Goal: Check status: Check status

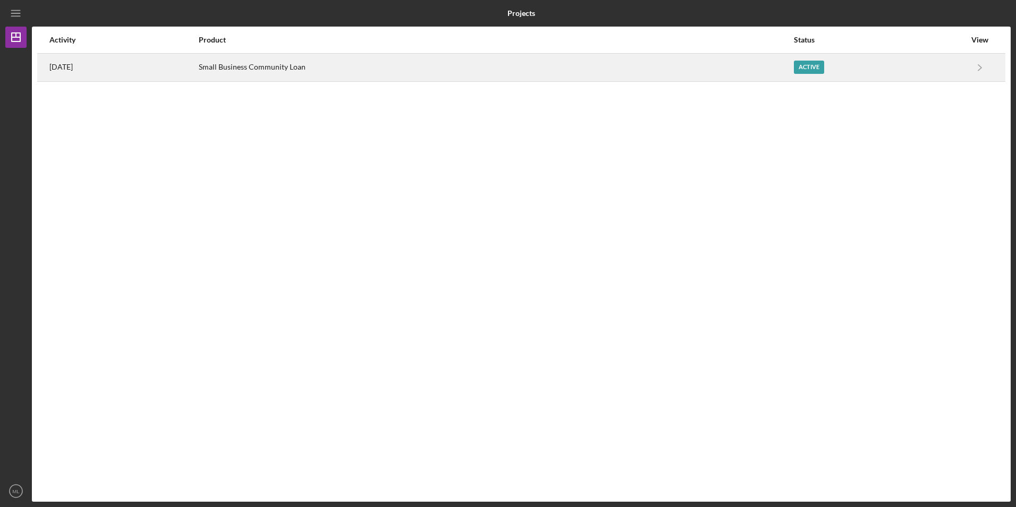
click at [275, 64] on div "Small Business Community Loan" at bounding box center [495, 67] width 593 height 27
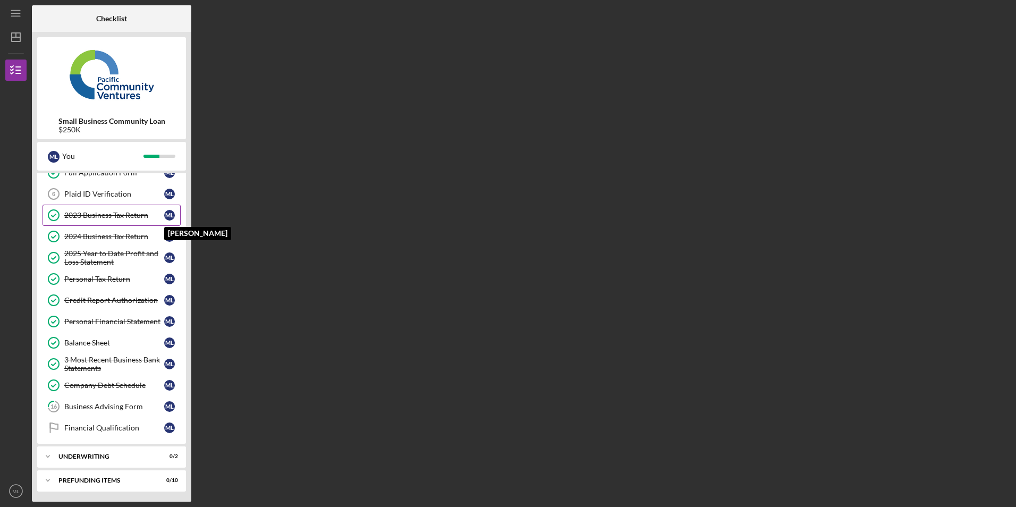
scroll to position [57, 0]
click at [97, 198] on link "Plaid ID Verification 6 Plaid ID Verification M L" at bounding box center [111, 193] width 138 height 21
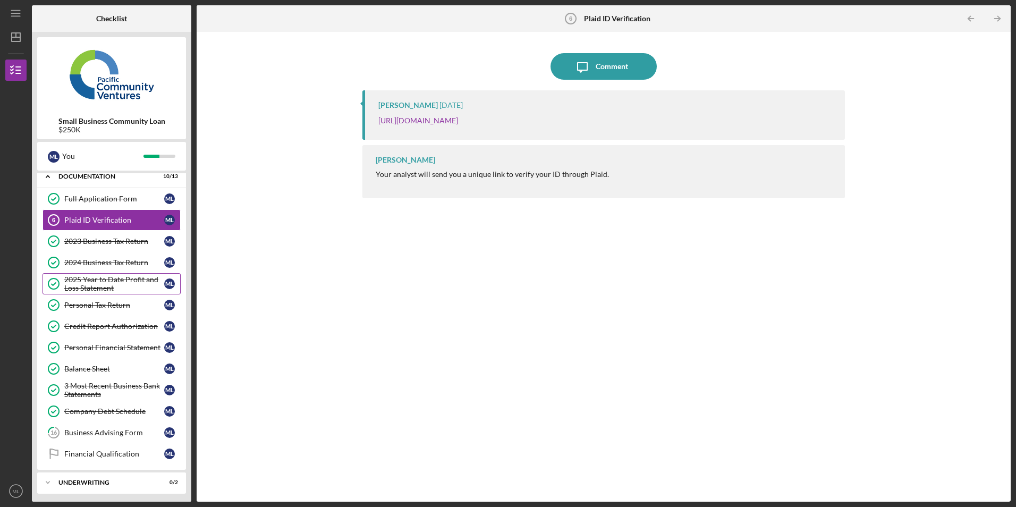
scroll to position [57, 0]
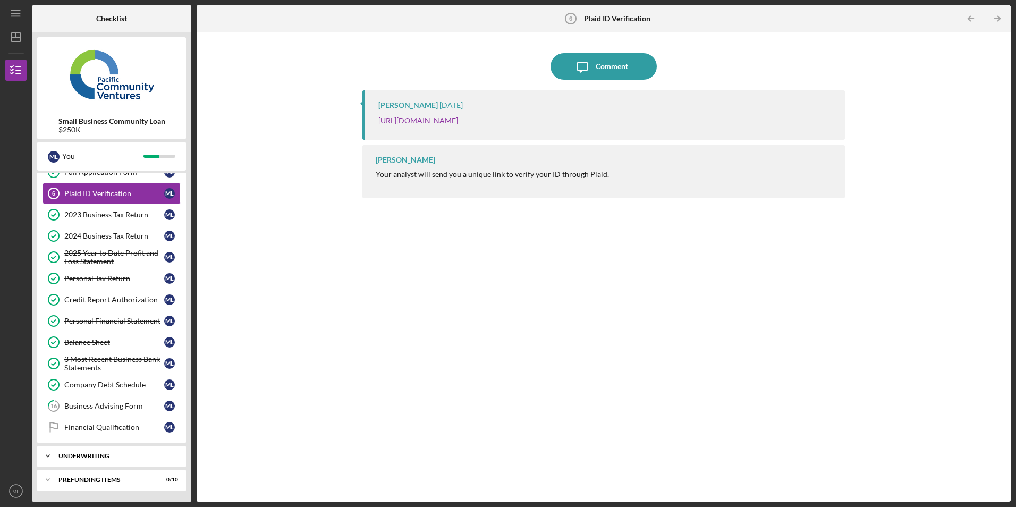
click at [107, 453] on div "Underwriting" at bounding box center [115, 456] width 114 height 6
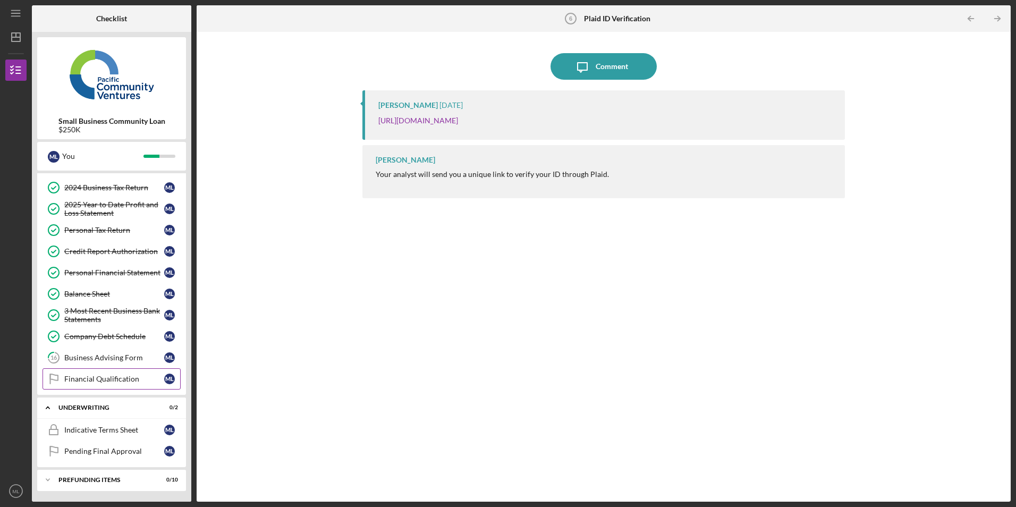
scroll to position [0, 0]
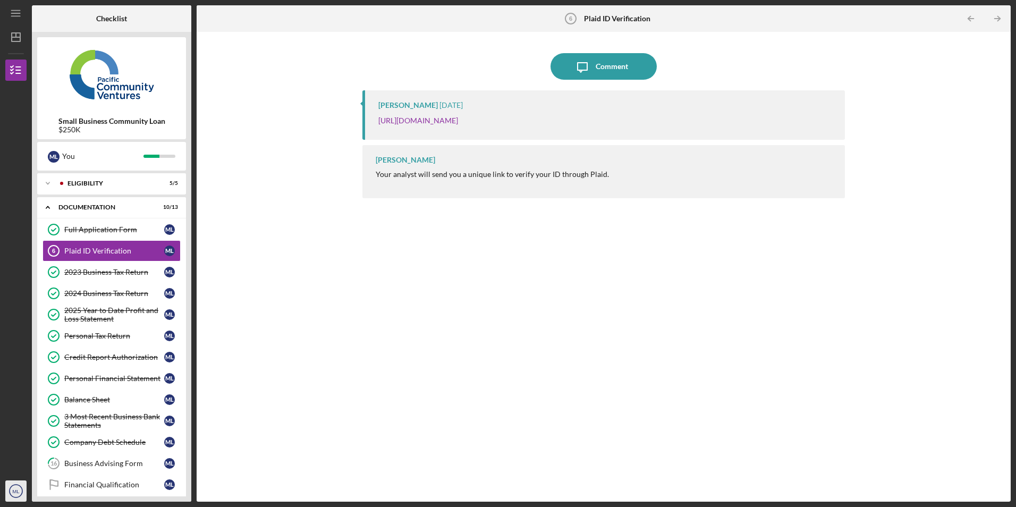
click at [18, 494] on icon "ML" at bounding box center [15, 491] width 21 height 27
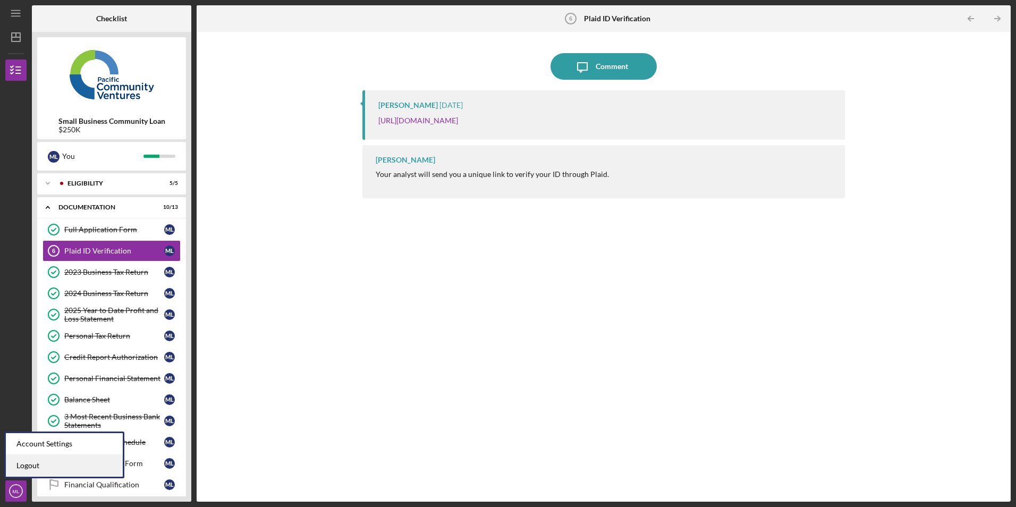
click at [19, 472] on link "Logout" at bounding box center [64, 466] width 117 height 22
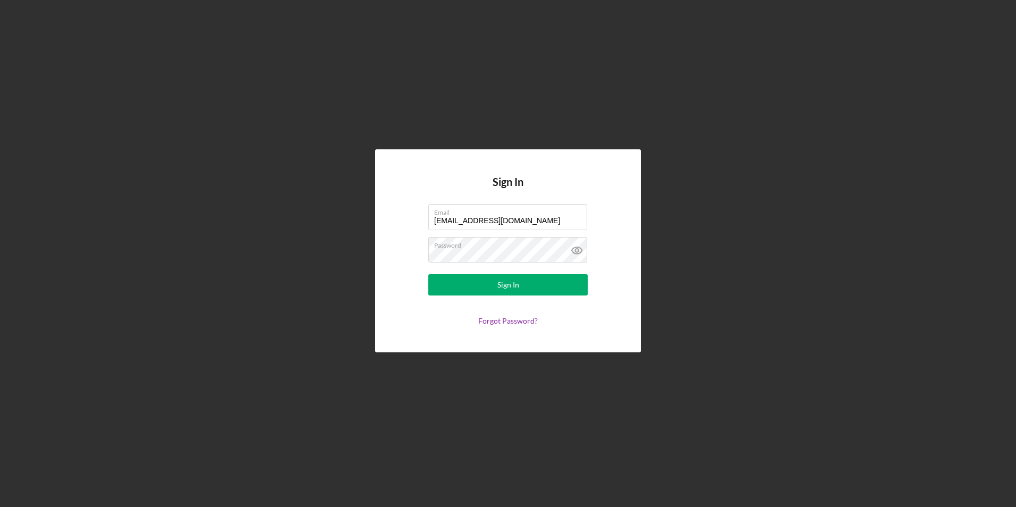
drag, startPoint x: 542, startPoint y: 219, endPoint x: 399, endPoint y: 212, distance: 143.0
click at [399, 212] on div "Sign In Email [EMAIL_ADDRESS][DOMAIN_NAME] Password Sign In Forgot Password?" at bounding box center [508, 250] width 266 height 202
type input "[EMAIL_ADDRESS][DOMAIN_NAME]"
click at [456, 287] on button "Sign In" at bounding box center [507, 284] width 159 height 21
